Goal: Information Seeking & Learning: Learn about a topic

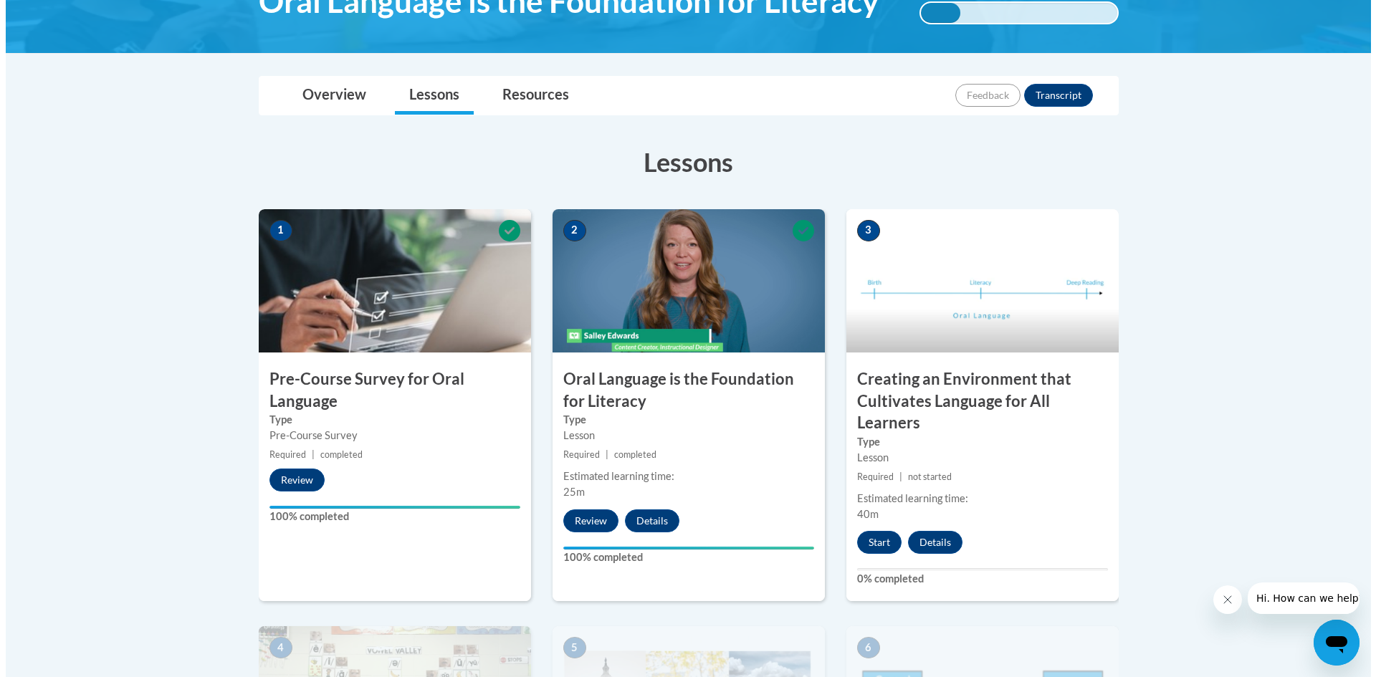
scroll to position [274, 0]
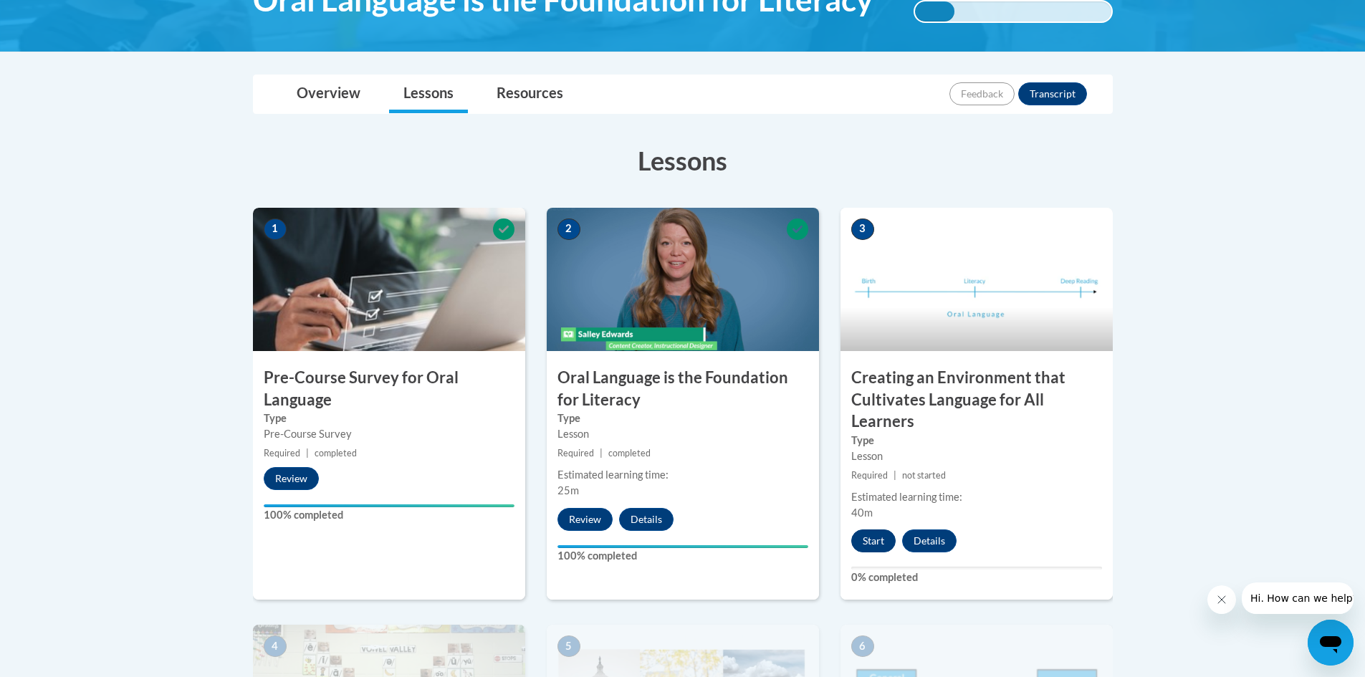
click at [874, 538] on button "Start" at bounding box center [873, 540] width 44 height 23
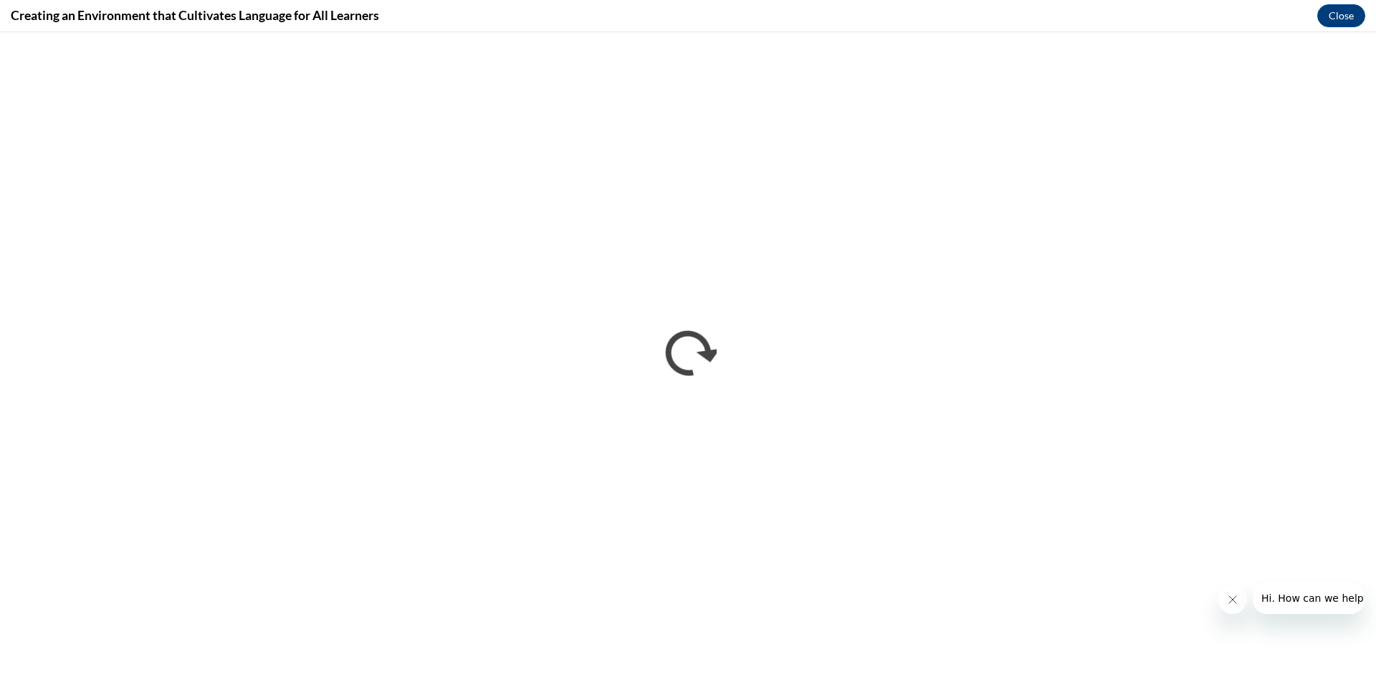
scroll to position [0, 0]
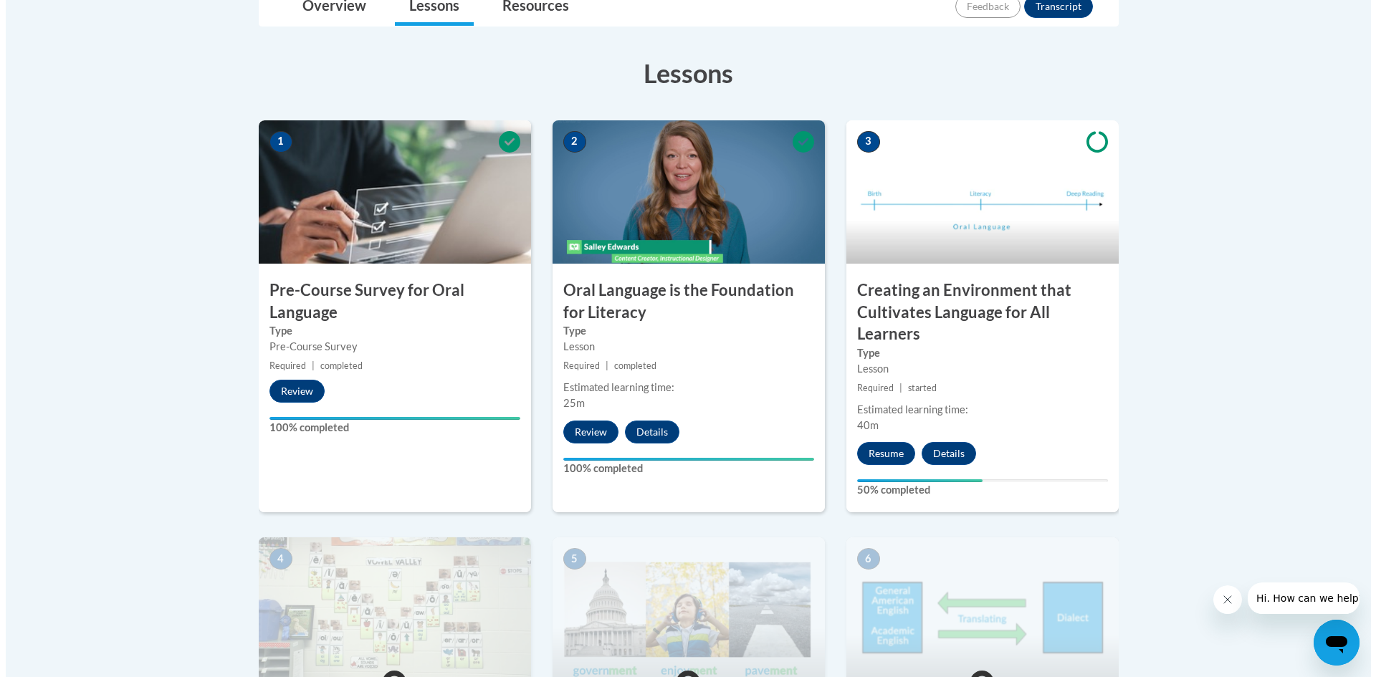
scroll to position [489, 0]
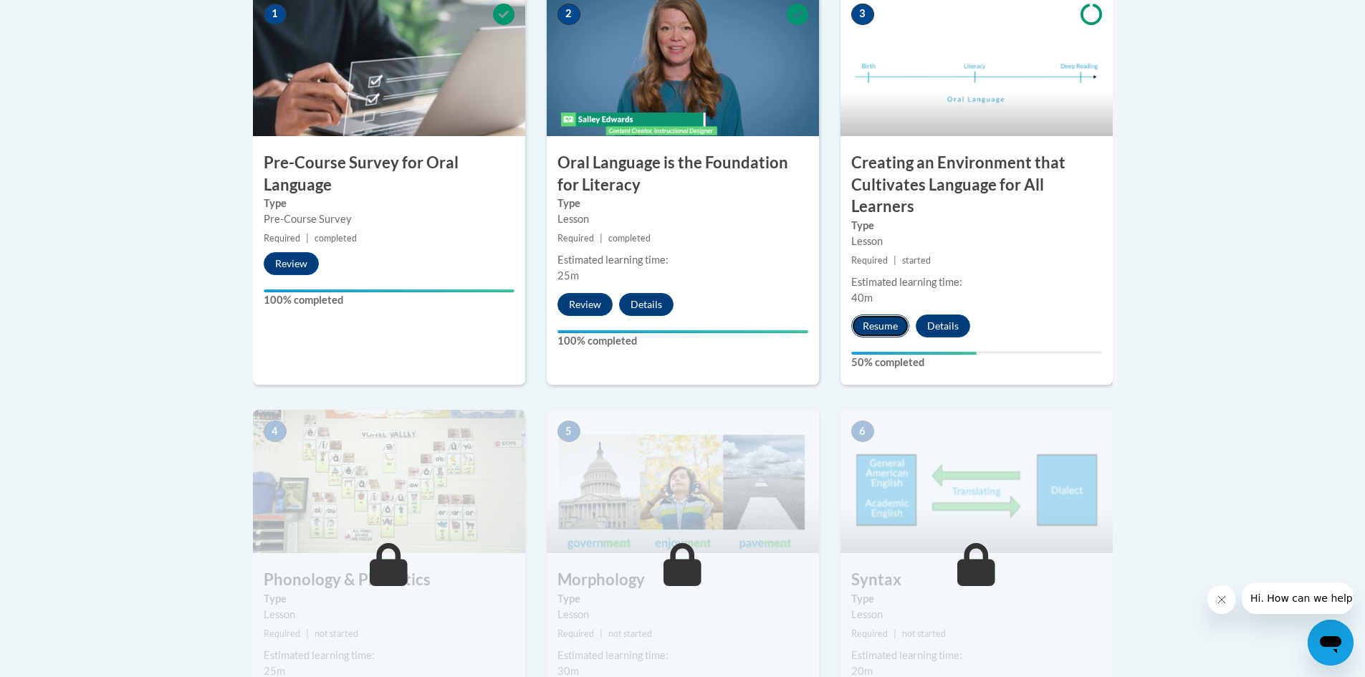
click at [891, 320] on button "Resume" at bounding box center [880, 326] width 58 height 23
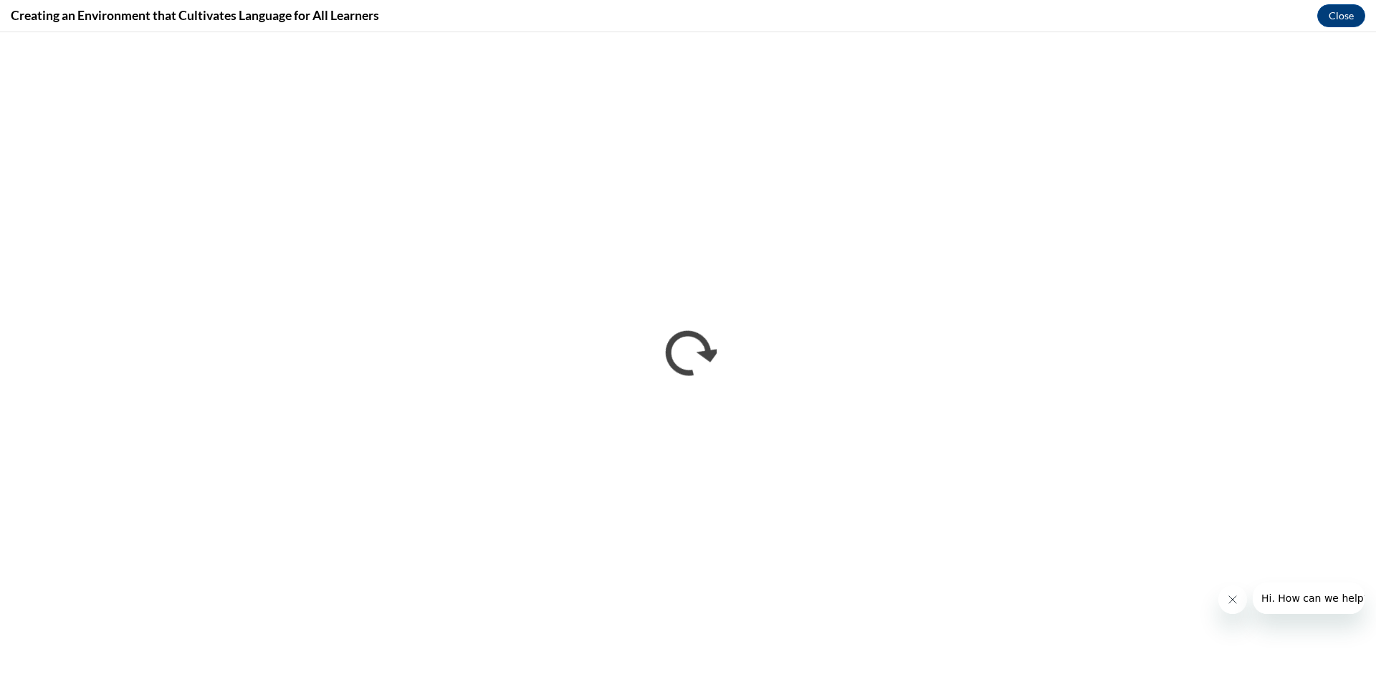
scroll to position [0, 0]
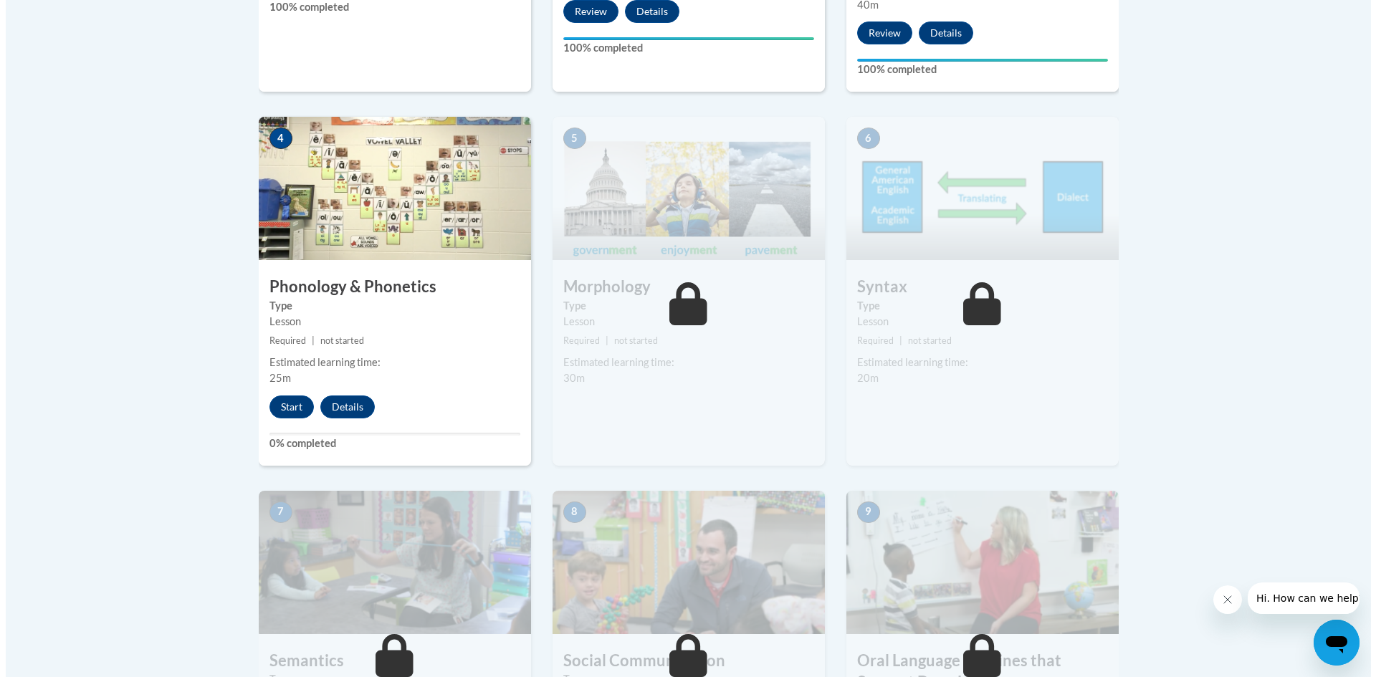
scroll to position [909, 0]
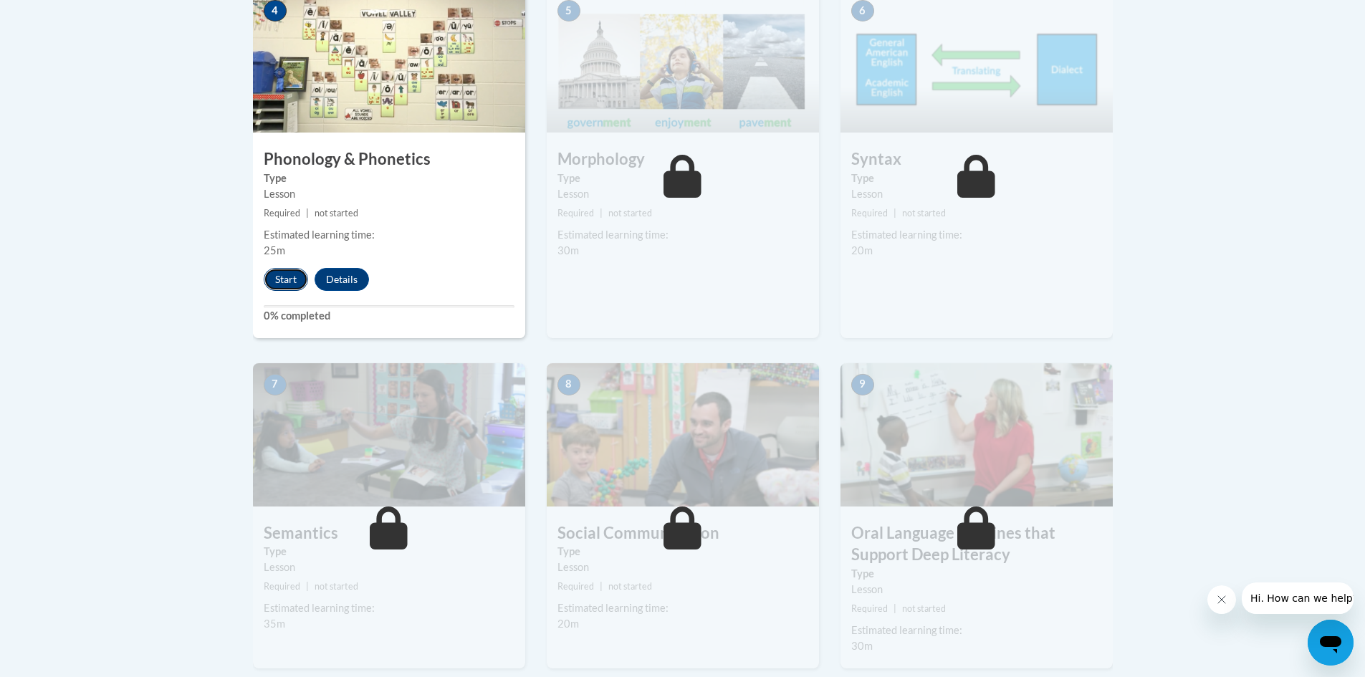
click at [283, 275] on button "Start" at bounding box center [286, 279] width 44 height 23
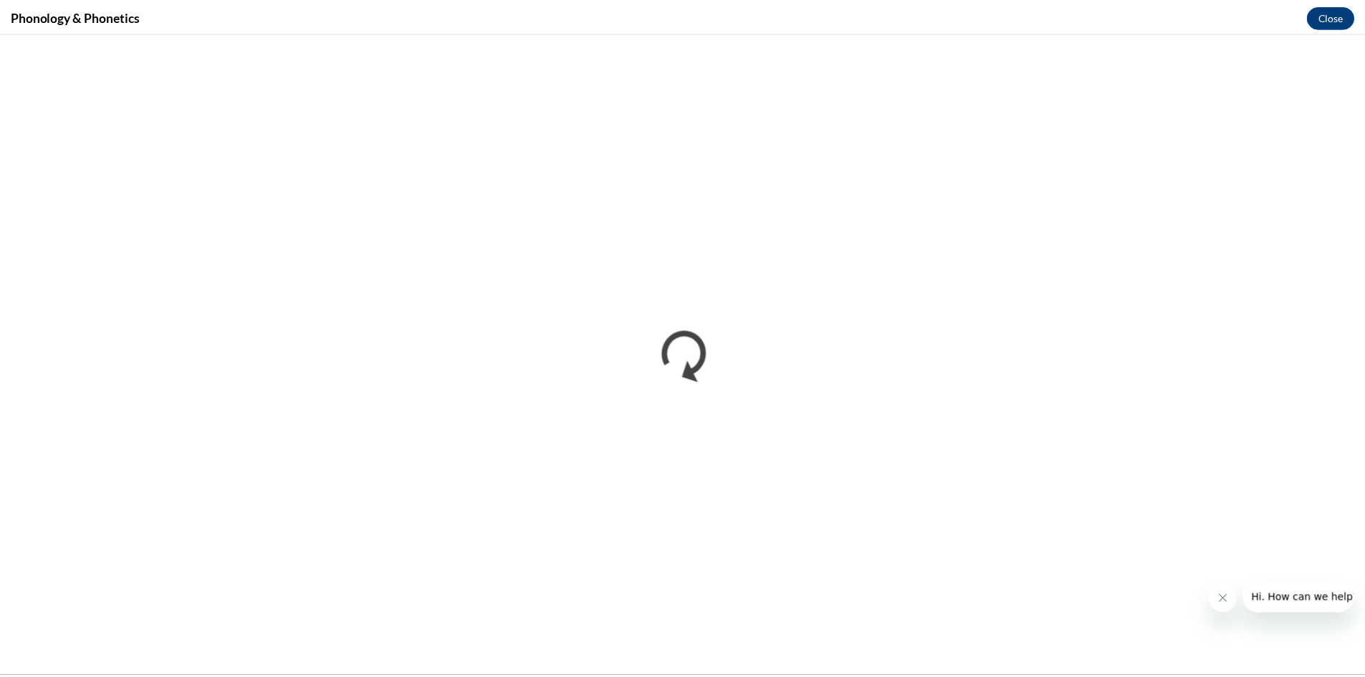
scroll to position [0, 0]
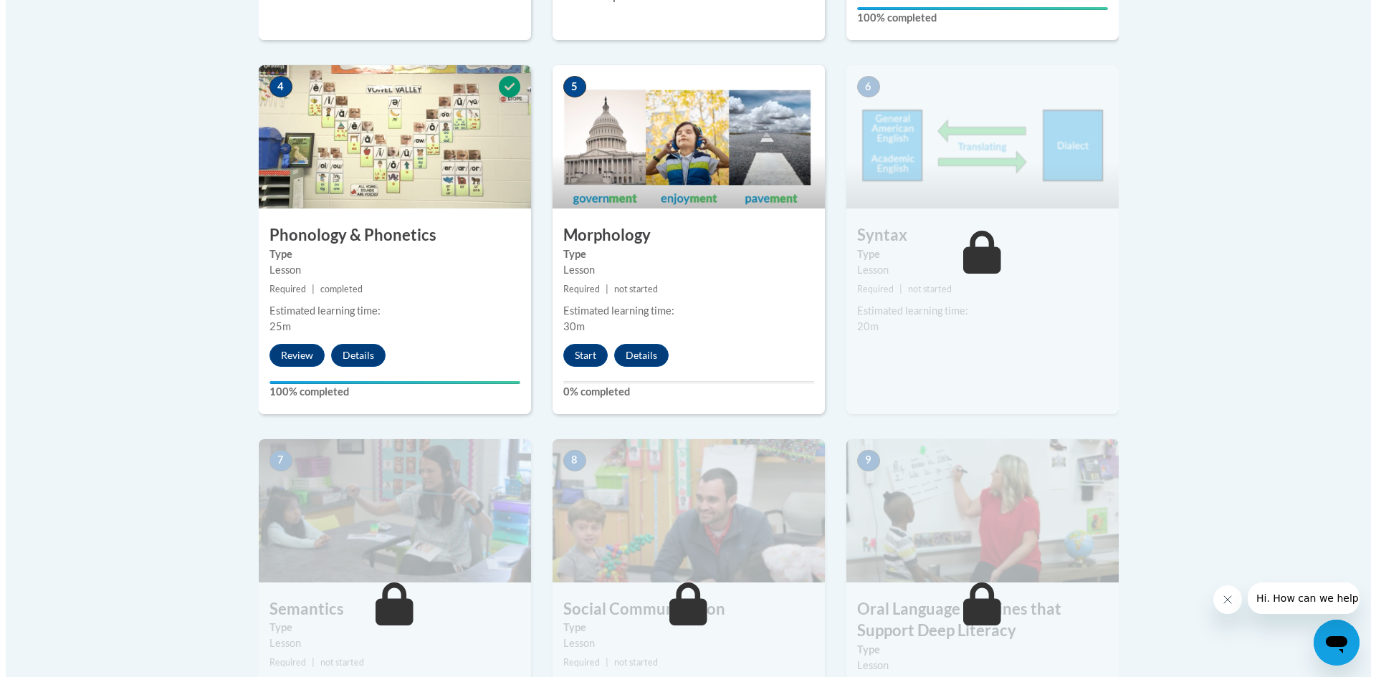
scroll to position [836, 0]
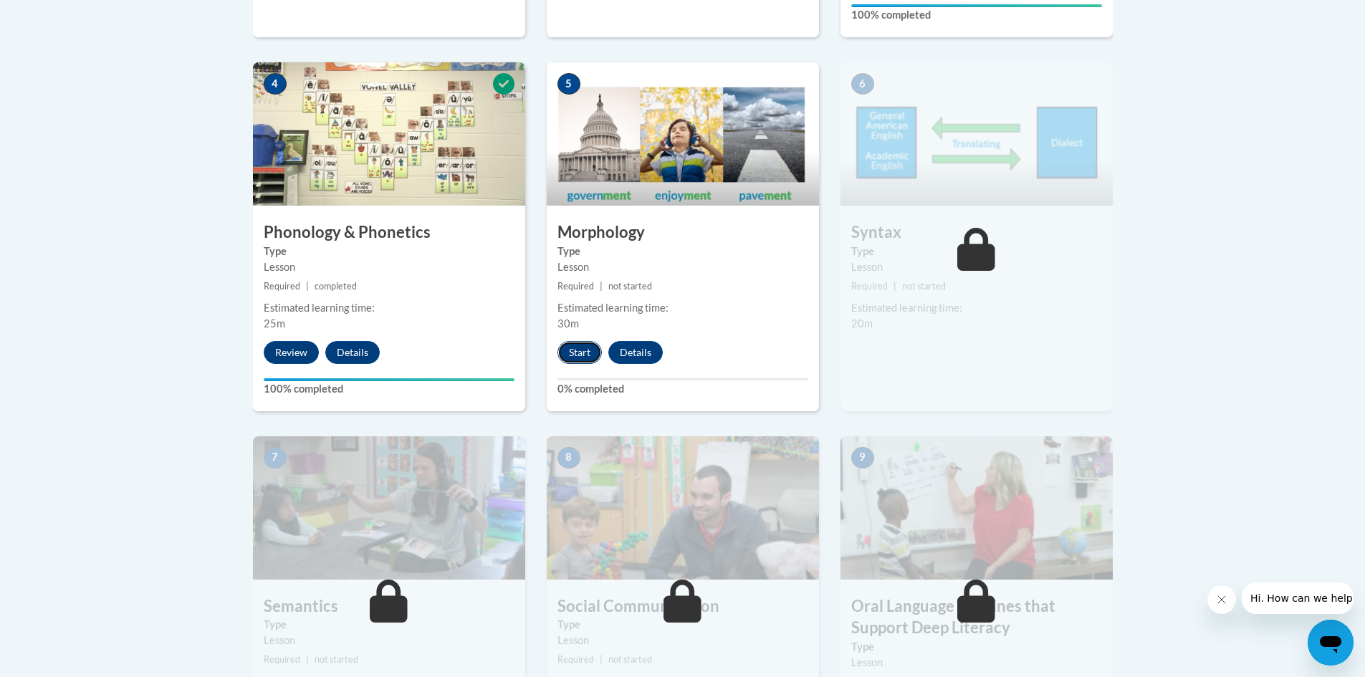
click at [583, 351] on button "Start" at bounding box center [579, 352] width 44 height 23
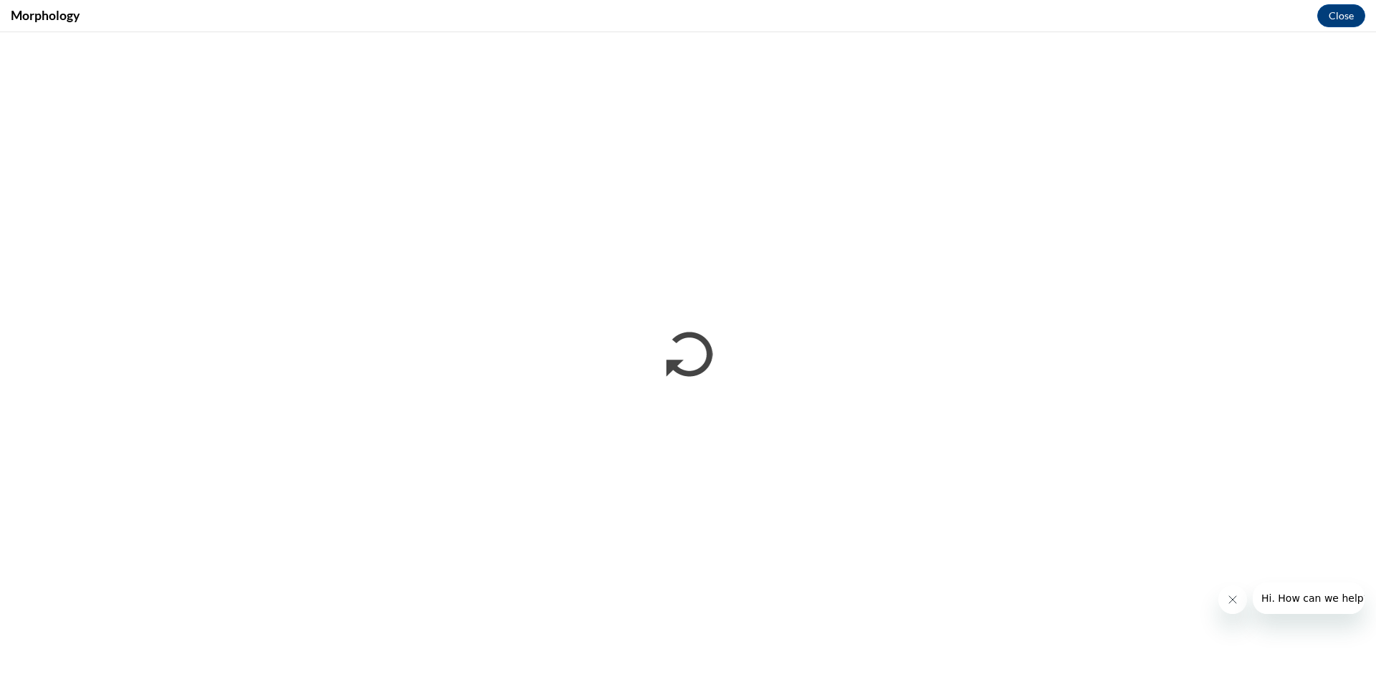
scroll to position [0, 0]
